Goal: Task Accomplishment & Management: Use online tool/utility

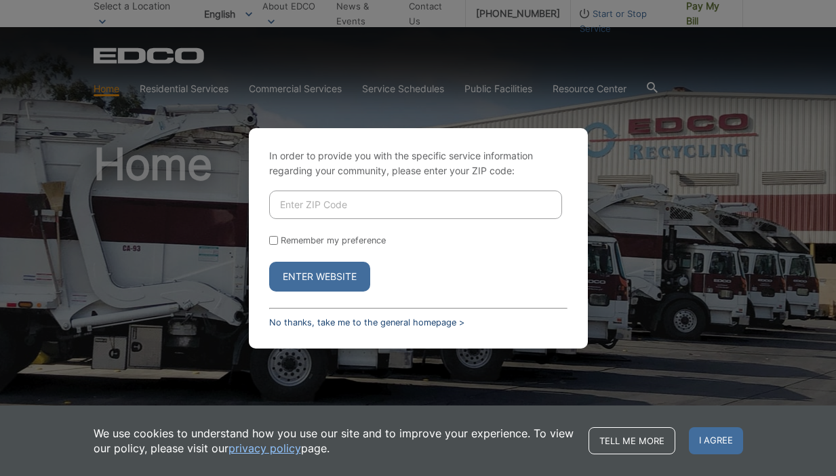
click at [343, 319] on link "No thanks, take me to the general homepage >" at bounding box center [366, 322] width 195 height 10
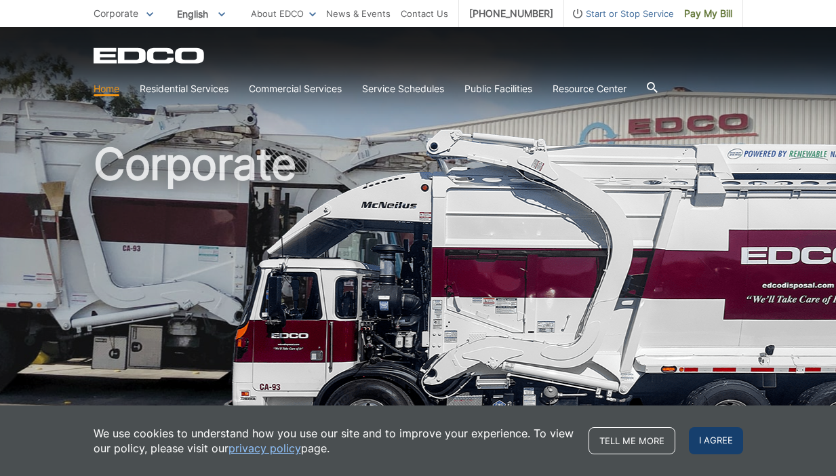
click at [693, 449] on span "I agree" at bounding box center [716, 440] width 54 height 27
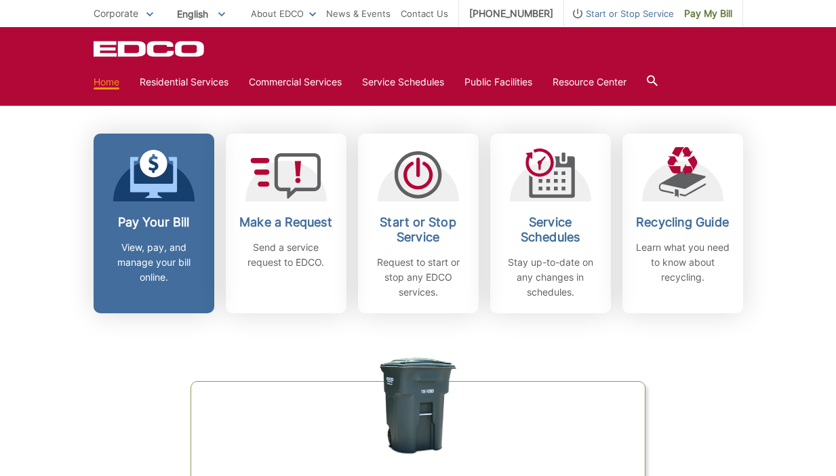
scroll to position [346, 0]
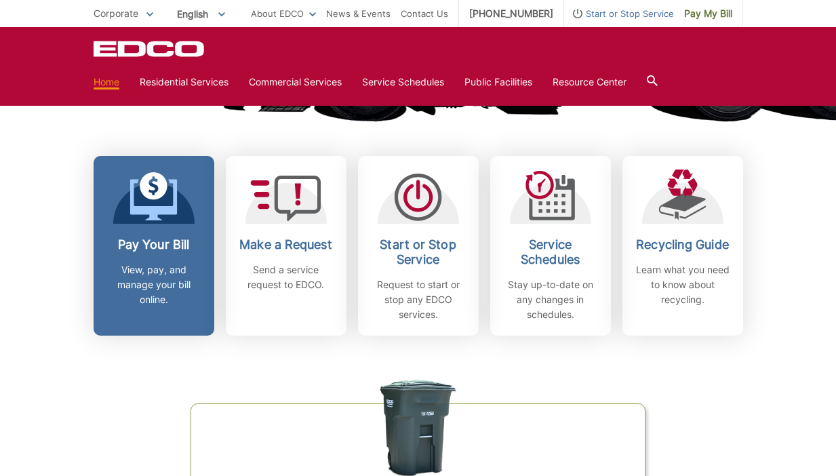
click at [179, 195] on div at bounding box center [153, 197] width 81 height 54
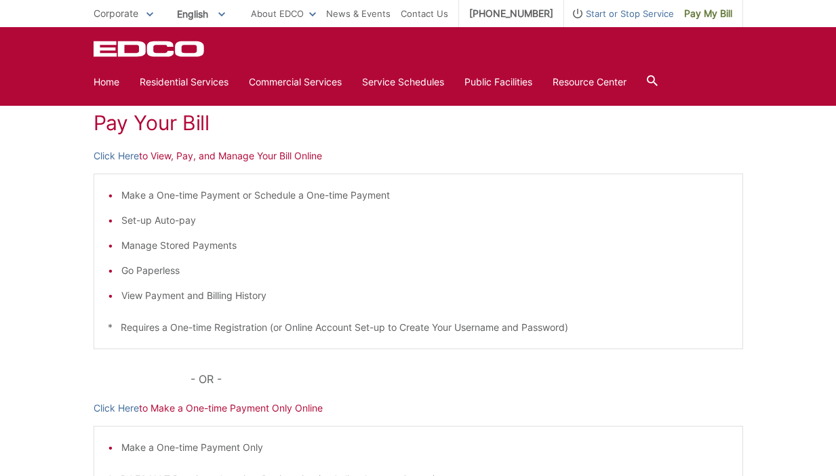
scroll to position [142, 0]
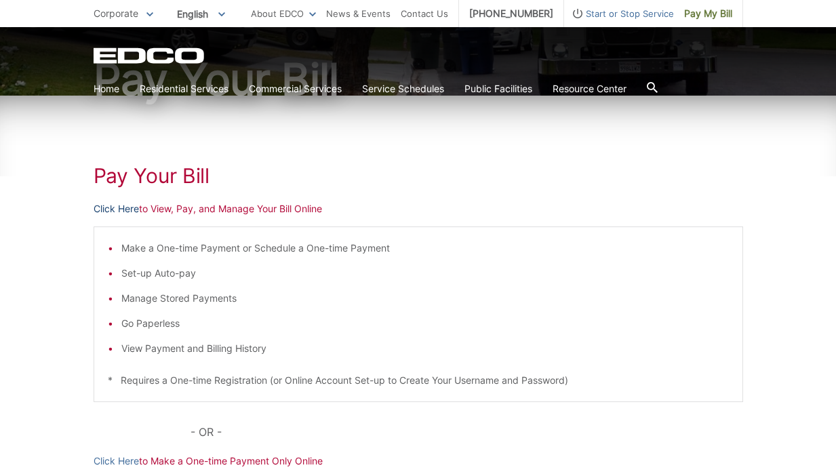
click at [119, 208] on link "Click Here" at bounding box center [116, 208] width 45 height 15
